Goal: Contribute content: Add original content to the website for others to see

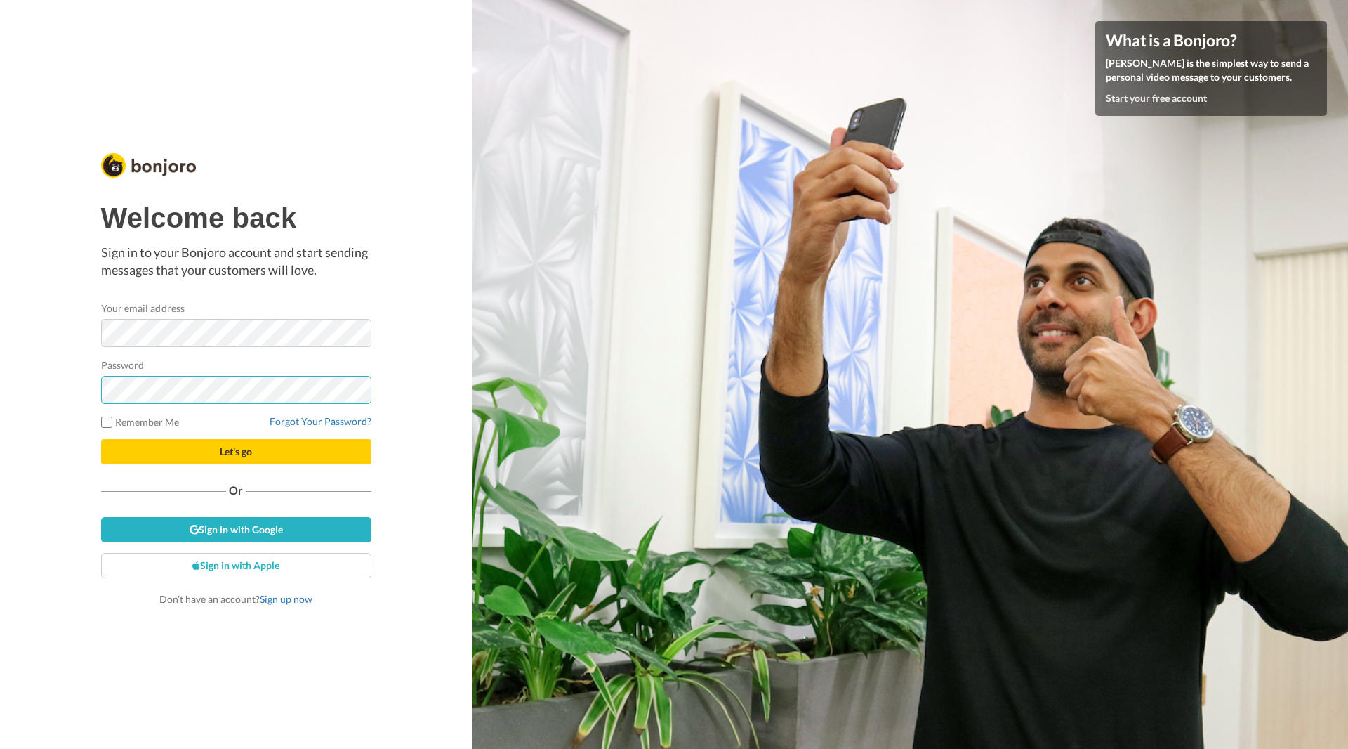
click at [101, 439] on button "Let's go" at bounding box center [236, 451] width 270 height 25
click at [242, 461] on button "Let's go" at bounding box center [236, 451] width 270 height 25
click at [282, 449] on button "Let's go" at bounding box center [236, 451] width 270 height 25
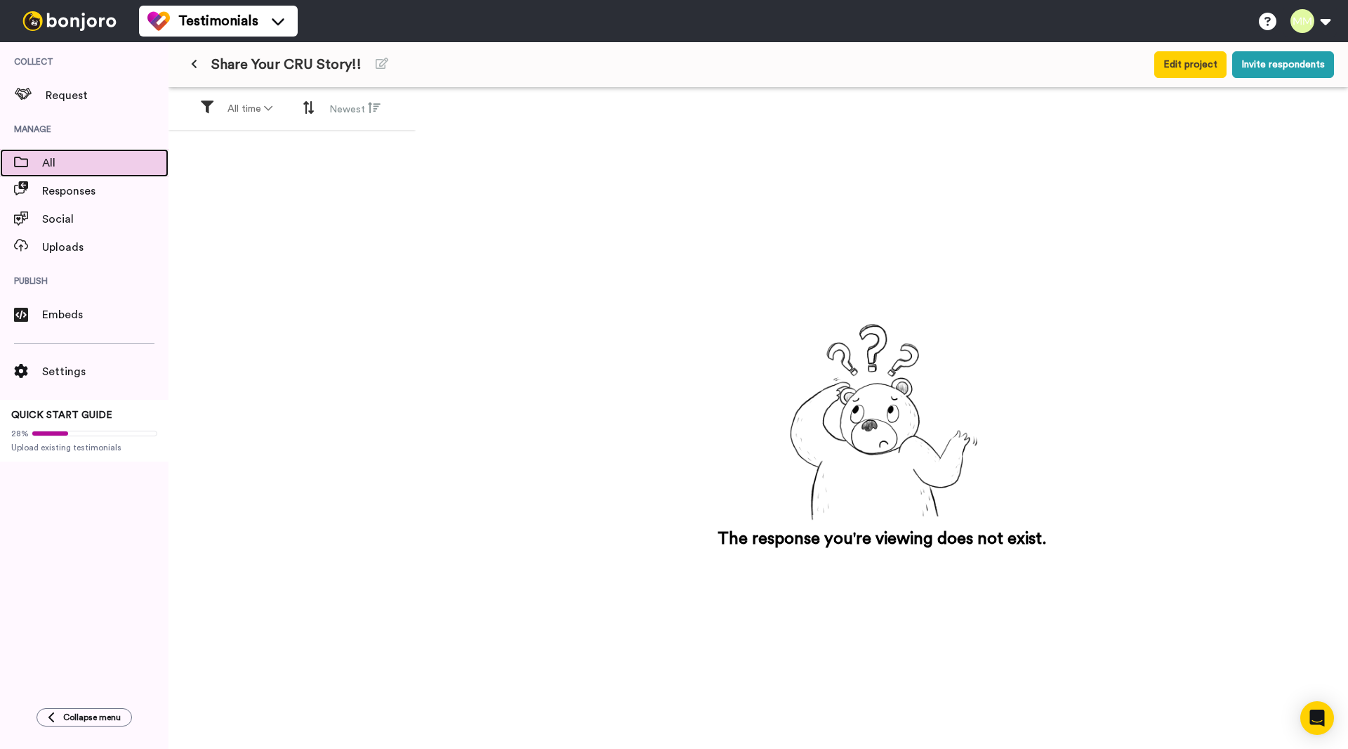
click at [80, 159] on span "All" at bounding box center [105, 162] width 126 height 17
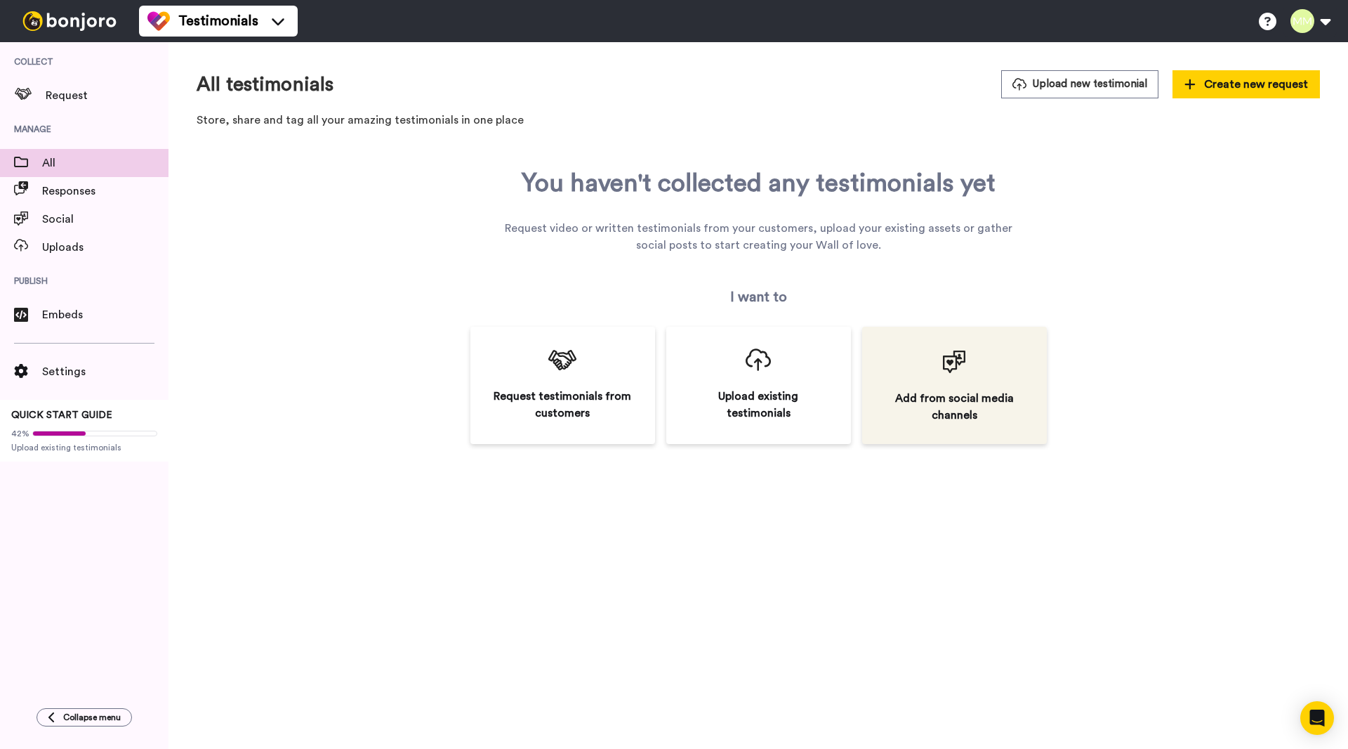
click at [1011, 409] on div "Add from social media channels" at bounding box center [954, 407] width 143 height 34
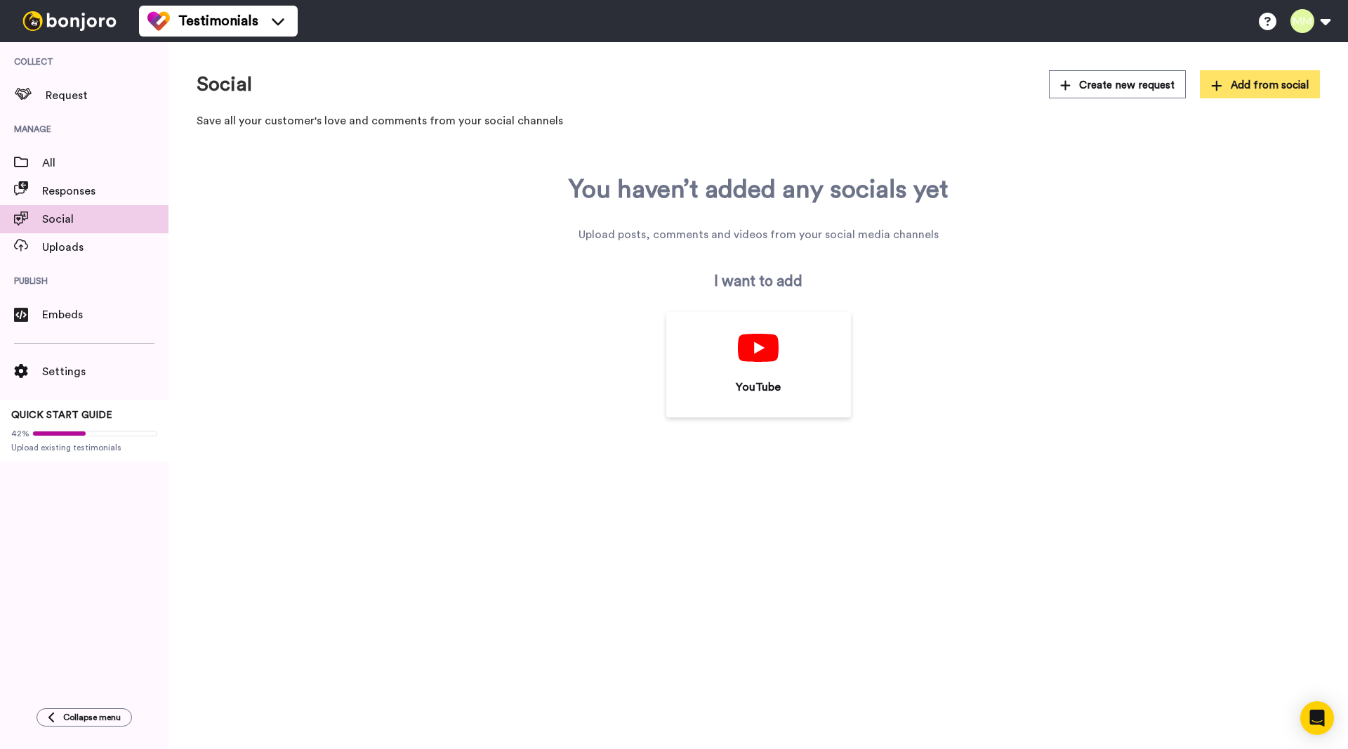
click at [1266, 93] on button "Add from social" at bounding box center [1260, 84] width 120 height 28
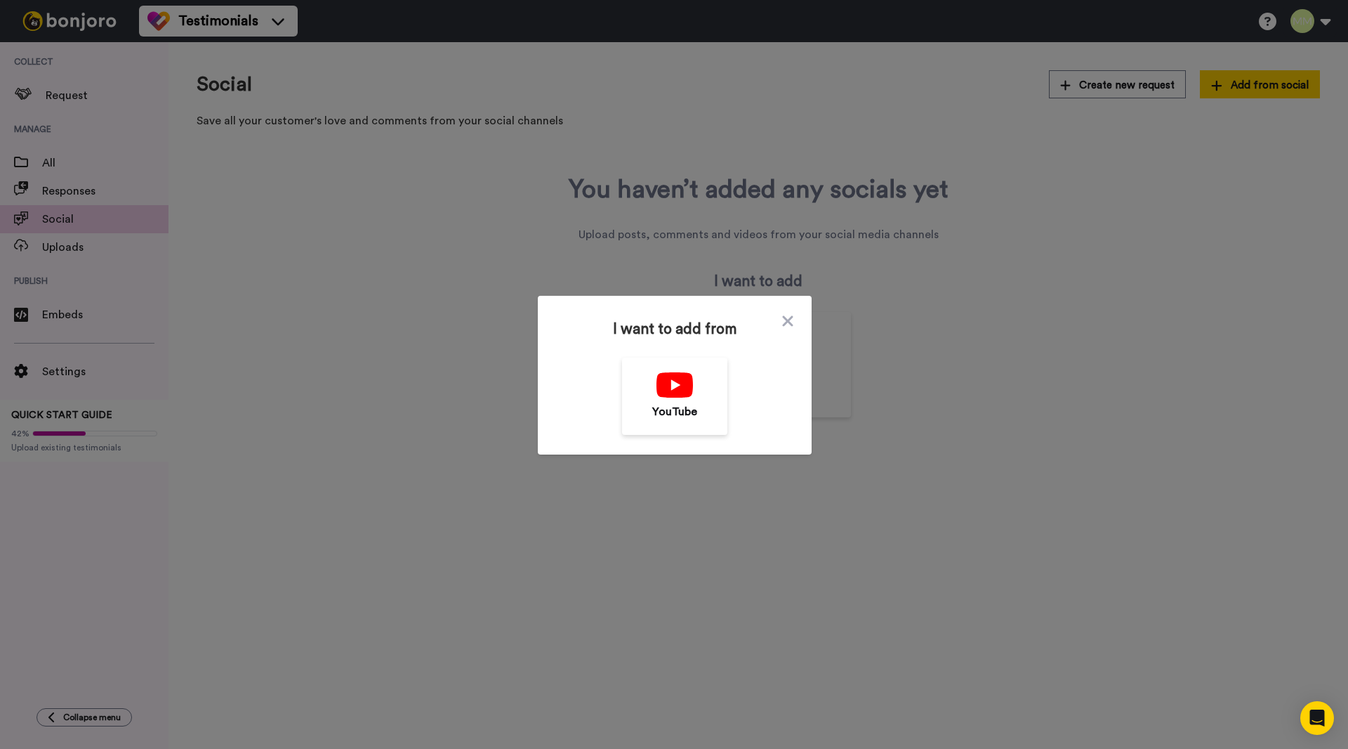
click at [779, 322] on div "I want to add from YouTube" at bounding box center [675, 378] width 235 height 114
click at [788, 317] on icon at bounding box center [788, 321] width 14 height 17
